Goal: Task Accomplishment & Management: Manage account settings

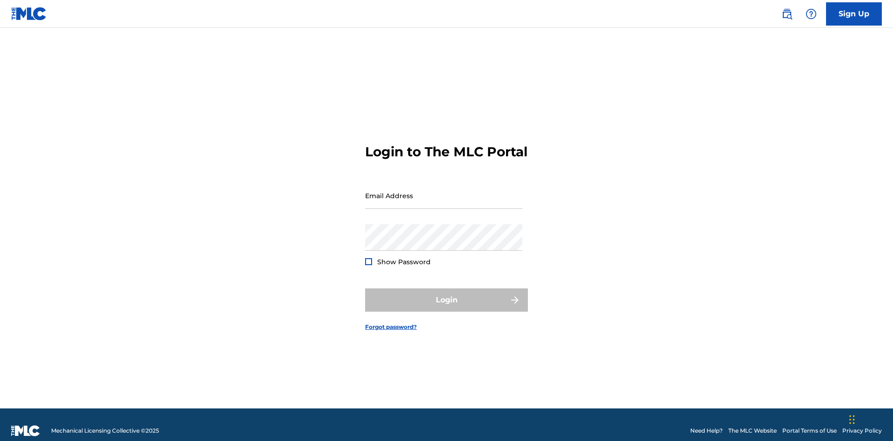
scroll to position [12, 0]
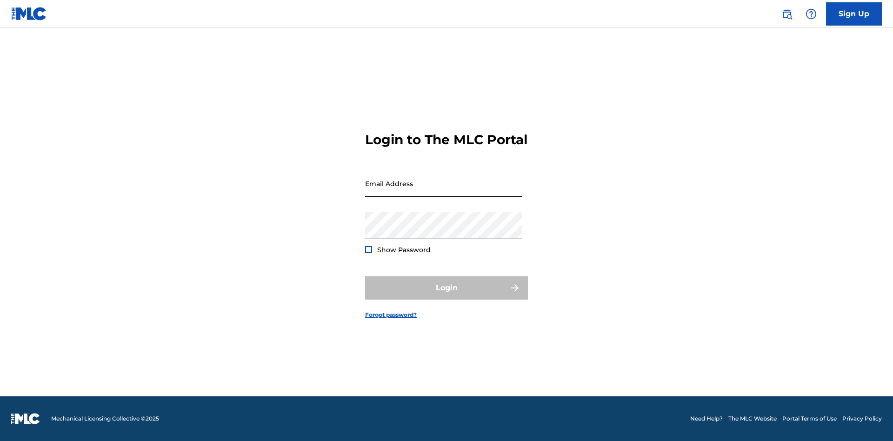
click at [444, 191] on input "Email Address" at bounding box center [443, 183] width 157 height 26
type input "[EMAIL_ADDRESS][DOMAIN_NAME]"
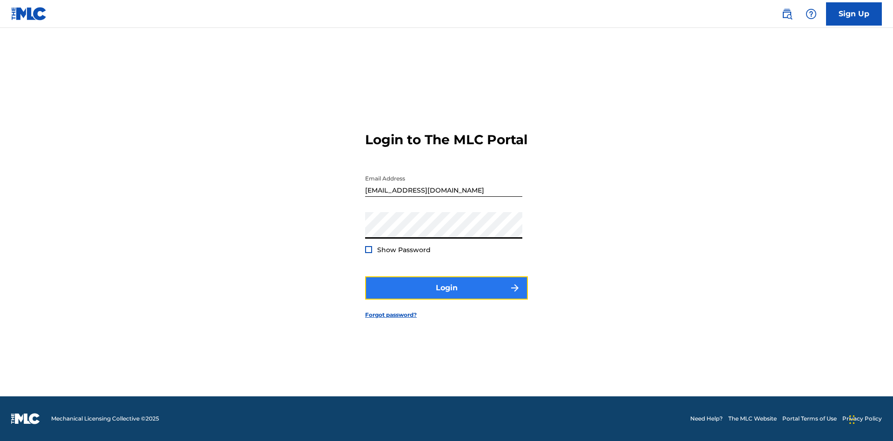
click at [446, 296] on button "Login" at bounding box center [446, 287] width 163 height 23
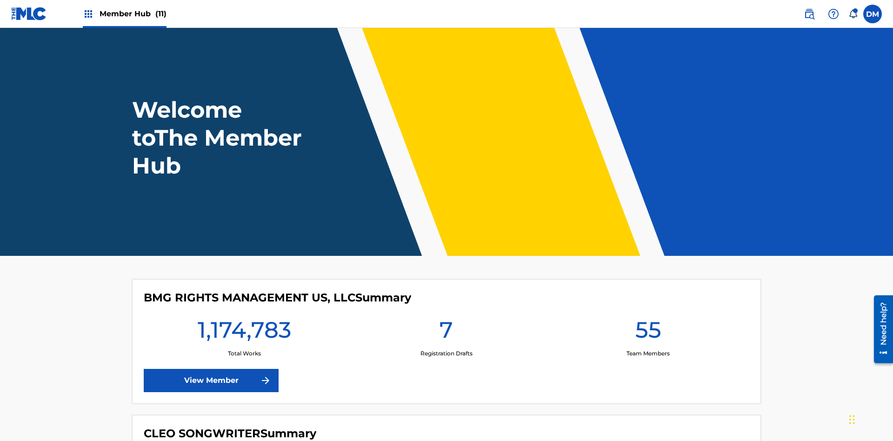
scroll to position [40, 0]
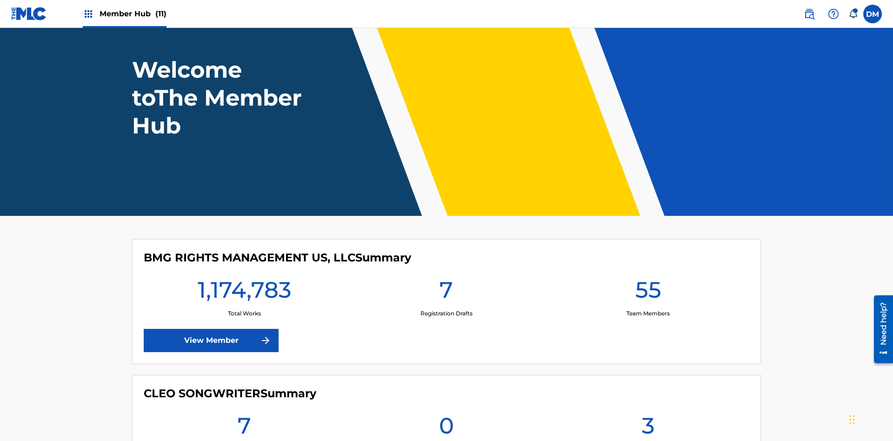
click at [132, 13] on span "Member Hub (11)" at bounding box center [132, 13] width 67 height 11
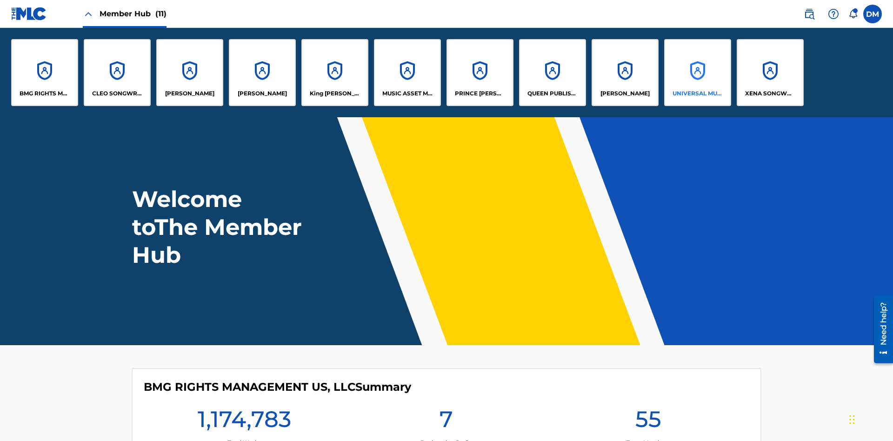
click at [697, 93] on p "UNIVERSAL MUSIC PUB GROUP" at bounding box center [697, 93] width 51 height 8
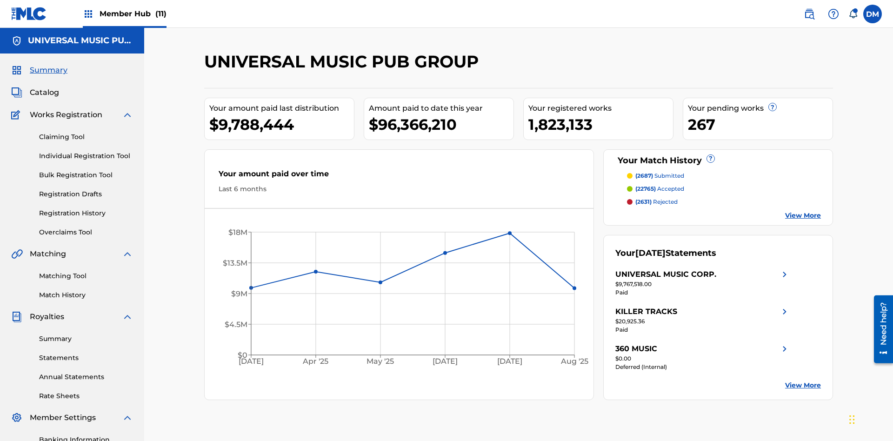
scroll to position [136, 0]
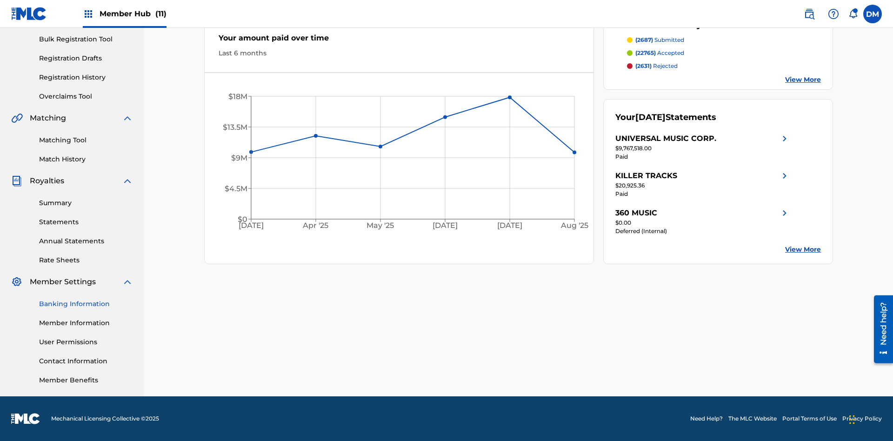
click at [86, 304] on link "Banking Information" at bounding box center [86, 304] width 94 height 10
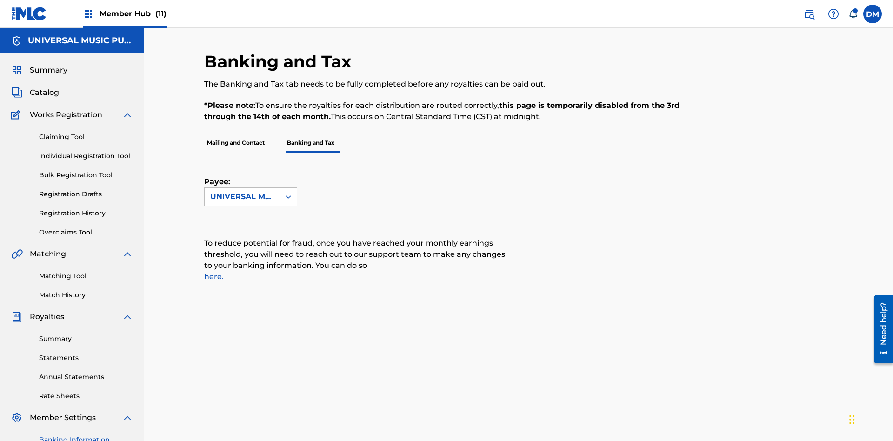
click at [132, 13] on span "Member Hub (11)" at bounding box center [132, 13] width 67 height 11
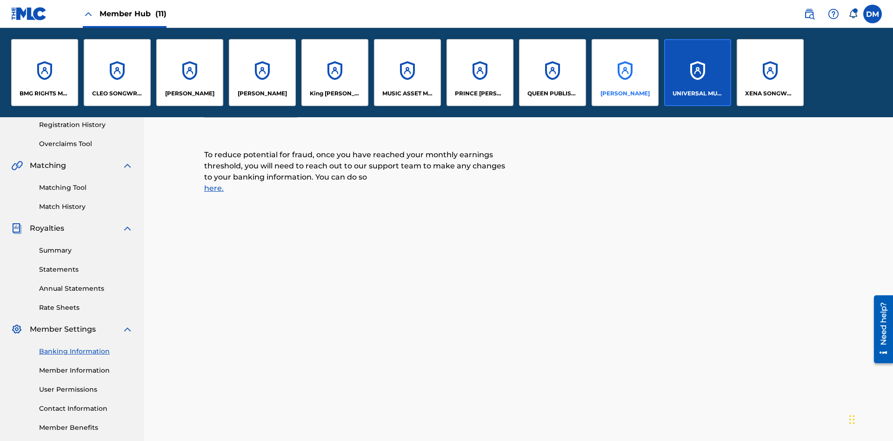
click at [624, 93] on p "[PERSON_NAME]" at bounding box center [624, 93] width 49 height 8
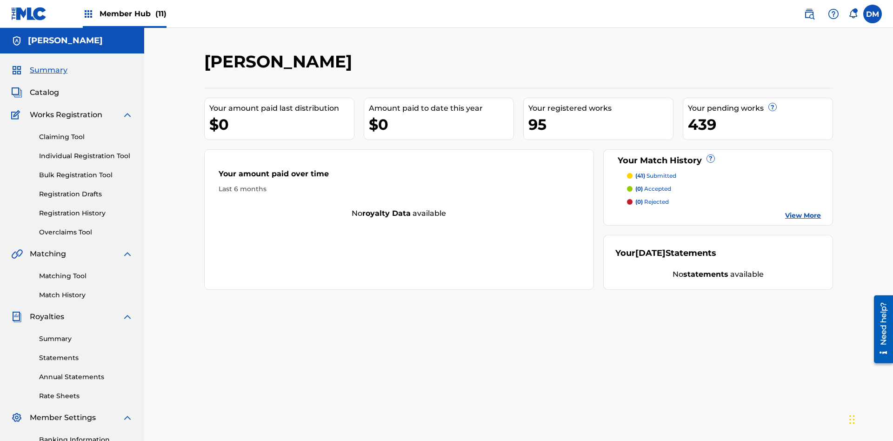
scroll to position [136, 0]
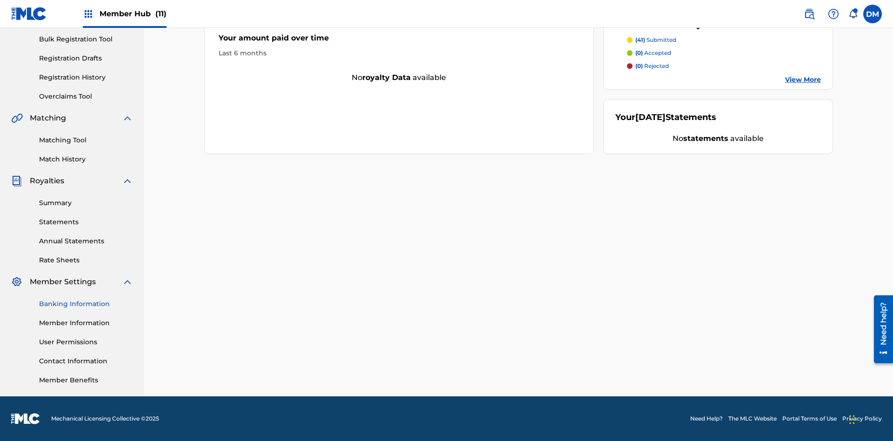
click at [86, 304] on link "Banking Information" at bounding box center [86, 304] width 94 height 10
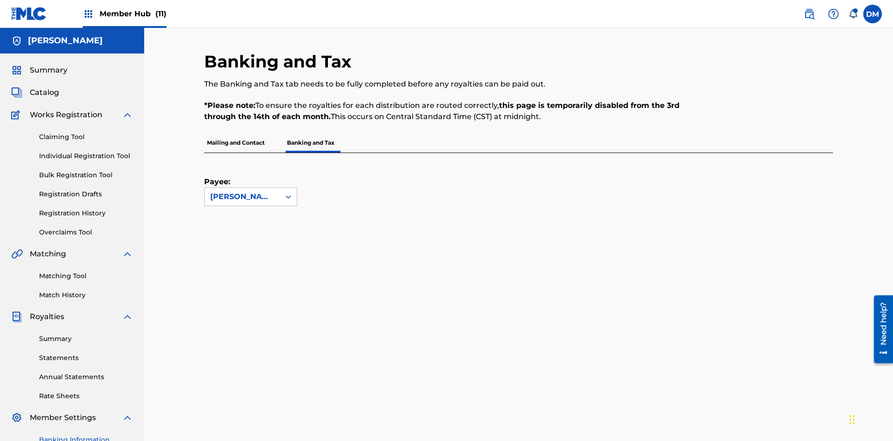
click at [132, 13] on span "Member Hub (11)" at bounding box center [132, 13] width 67 height 11
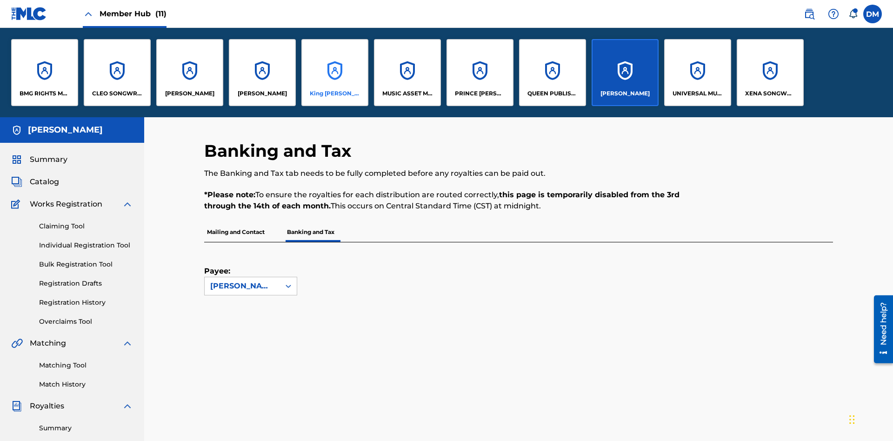
click at [334, 93] on p "King [PERSON_NAME]" at bounding box center [335, 93] width 51 height 8
